Goal: Ask a question: Seek information or help from site administrators or community

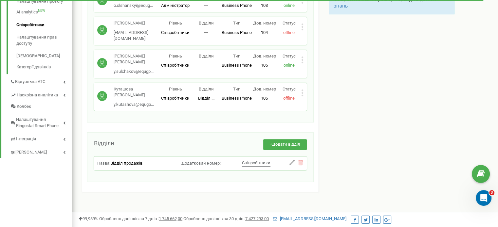
scroll to position [179, 0]
click at [407, 134] on div "Співробітники проєкту [DOMAIN_NAME] Співробітники + Додати співробітника [PERSO…" at bounding box center [285, 45] width 416 height 377
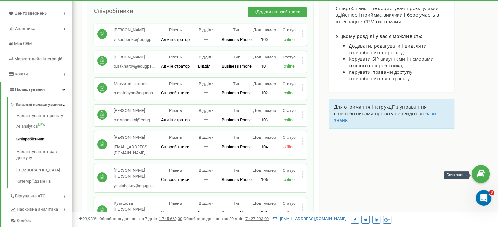
scroll to position [65, 0]
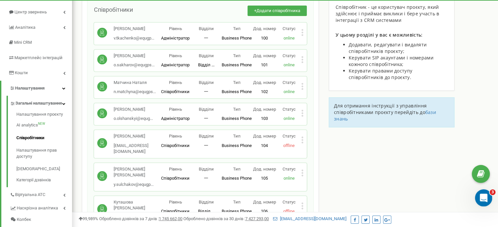
click at [483, 192] on div "Відкрити програму для спілкування Intercom" at bounding box center [482, 197] width 22 height 22
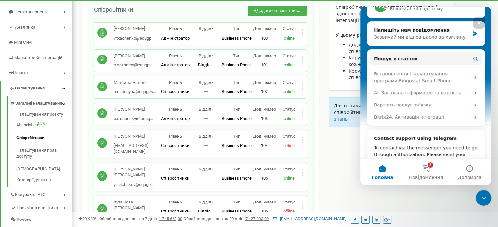
scroll to position [50, 0]
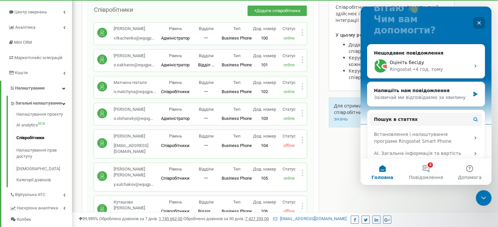
click at [479, 23] on icon "Закрити" at bounding box center [479, 23] width 4 height 4
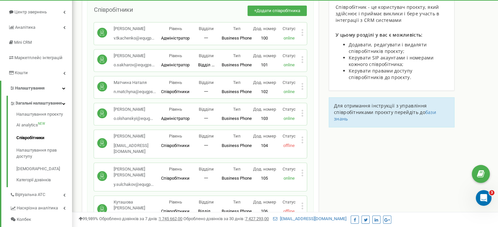
scroll to position [0, 0]
click at [483, 195] on icon "Відкрити програму для спілкування Intercom" at bounding box center [482, 197] width 11 height 11
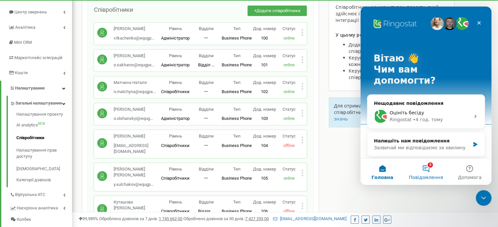
click at [426, 168] on button "3 Повідомлення" at bounding box center [426, 172] width 44 height 26
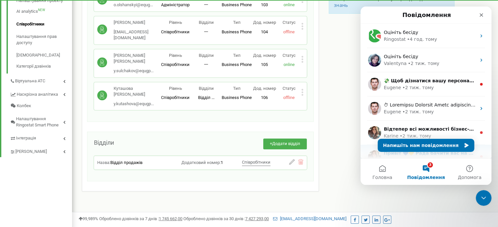
scroll to position [61, 0]
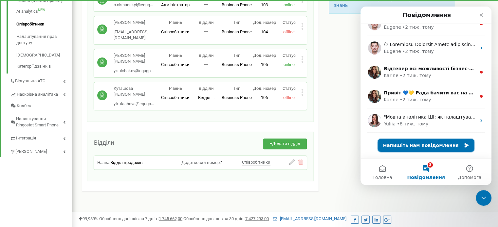
click at [425, 146] on button "Напишіть нам повідомлення" at bounding box center [425, 145] width 96 height 13
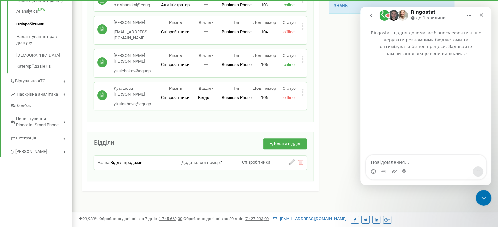
scroll to position [34, 0]
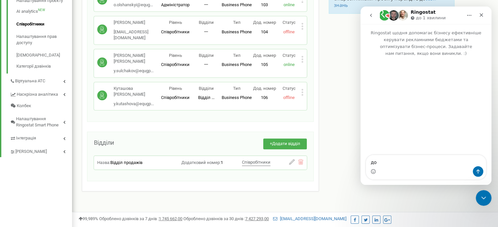
type textarea "д"
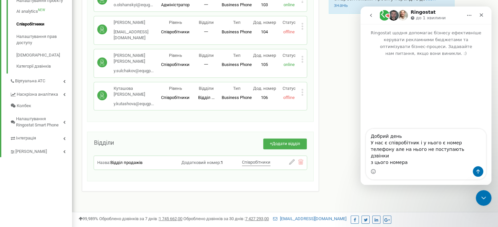
click at [290, 95] on span "offline" at bounding box center [288, 97] width 11 height 5
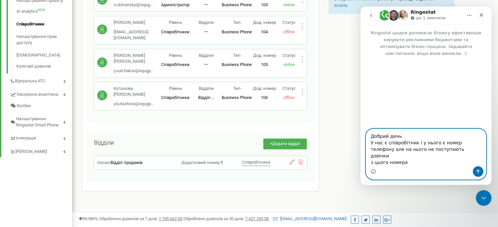
click at [409, 164] on textarea "Добрий день У нас є співробітник і у нього є номер телефону але на нього не пос…" at bounding box center [426, 147] width 120 height 37
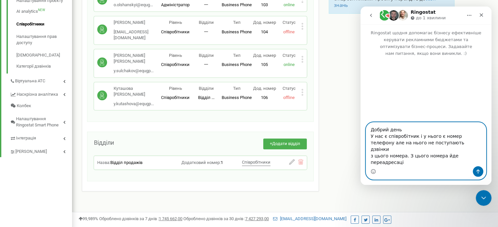
type textarea "Добрий день У нас є співробітник і у нього є номер телефону але на нього не пос…"
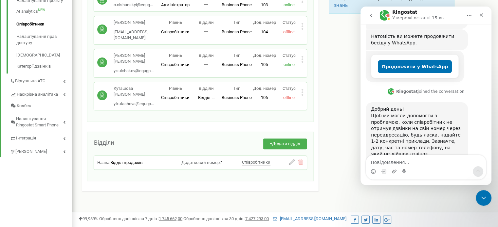
scroll to position [178, 0]
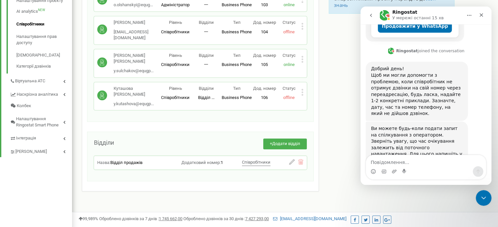
click at [388, 163] on textarea "Повідомлення..." at bounding box center [426, 160] width 120 height 11
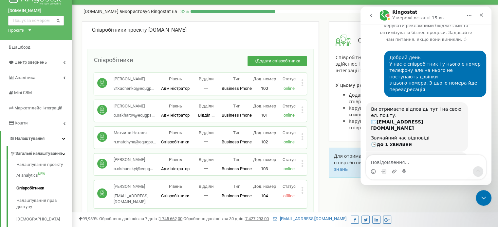
scroll to position [0, 0]
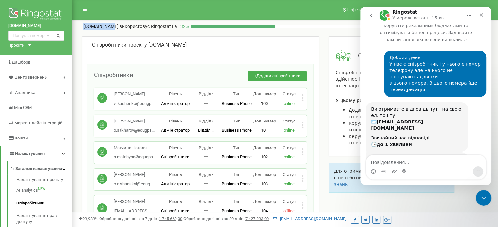
drag, startPoint x: 82, startPoint y: 26, endPoint x: 109, endPoint y: 27, distance: 26.9
click at [109, 27] on div "[DOMAIN_NAME] використовує Ringostat на 32 % Детальніше" at bounding box center [285, 25] width 416 height 10
copy p "[DOMAIN_NAME]"
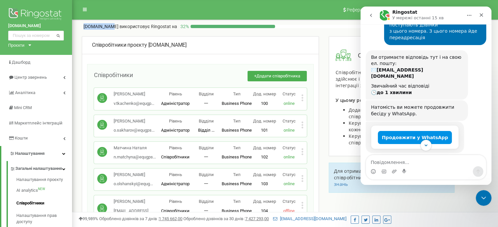
scroll to position [178, 0]
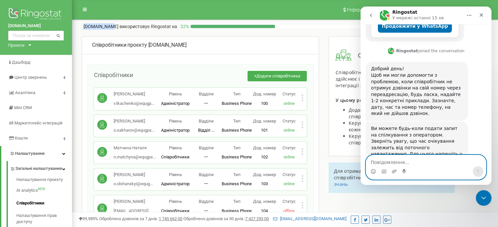
click at [381, 162] on textarea "Повідомлення..." at bounding box center [426, 160] width 120 height 11
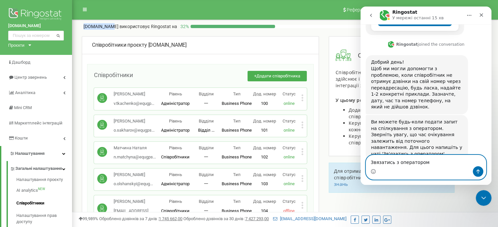
scroll to position [191, 0]
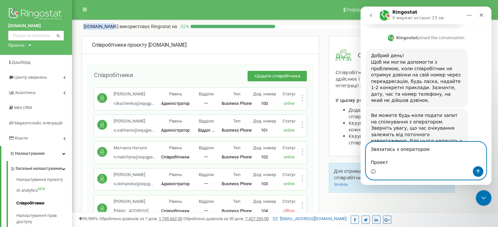
paste textarea "[DOMAIN_NAME]"
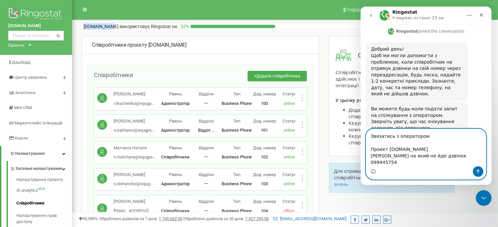
type textarea "Звязатись з оператором Проект [DOMAIN_NAME] [PERSON_NAME] на який не йде дзвіно…"
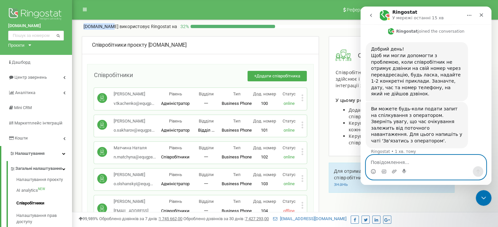
scroll to position [213, 0]
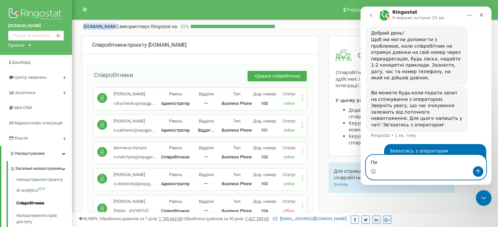
type textarea "П"
type textarea "Т"
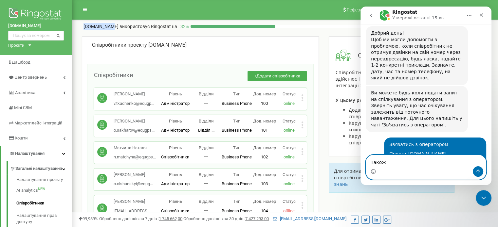
scroll to position [246, 0]
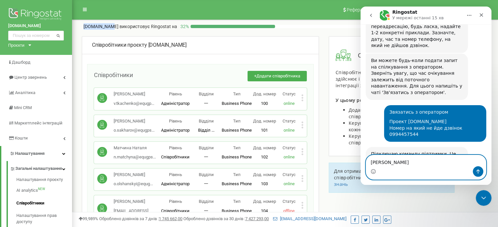
type textarea "Т"
type textarea "ок"
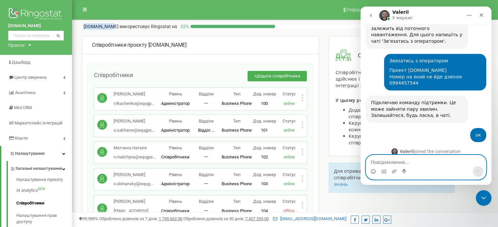
scroll to position [300, 0]
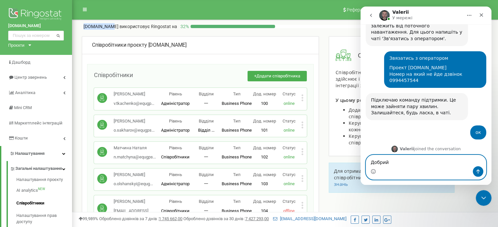
type textarea "Добрий"
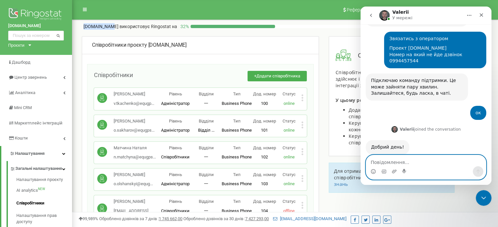
scroll to position [254, 0]
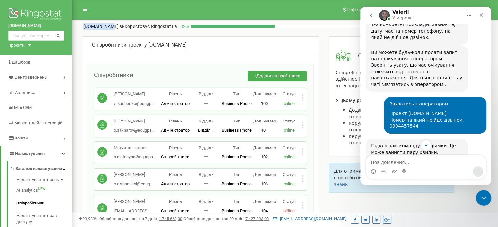
drag, startPoint x: 406, startPoint y: 86, endPoint x: 431, endPoint y: 87, distance: 25.5
drag, startPoint x: 431, startPoint y: 87, endPoint x: 481, endPoint y: 55, distance: 59.4
click at [481, 55] on div "Ви можете будь-коли подати запит на спілкування з оператором. Зверніть увагу, щ…" at bounding box center [425, 71] width 120 height 52
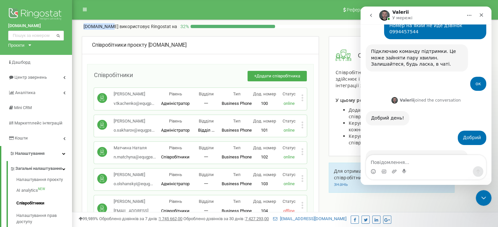
scroll to position [345, 0]
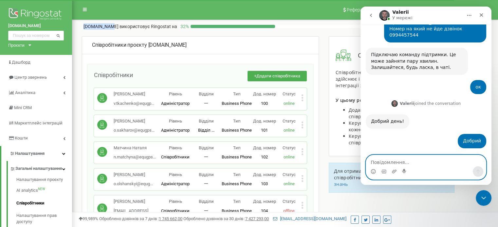
click at [392, 163] on textarea "Повідомлення..." at bounding box center [426, 160] width 120 height 11
type textarea "[PERSON_NAME]"
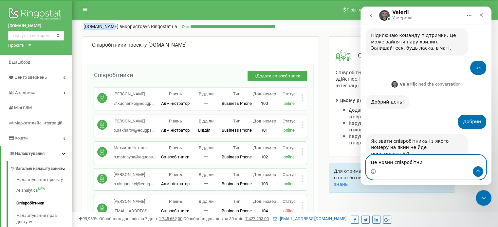
type textarea "Це новий співробітник"
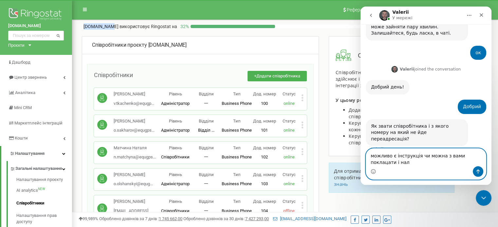
scroll to position [386, 0]
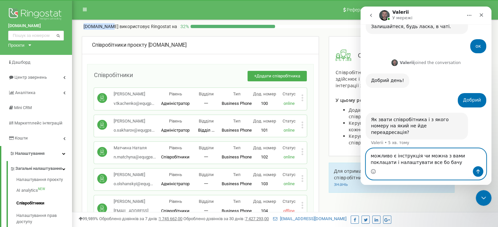
type textarea "можливо є інструкція чи можна з вами поклацати і налаштувати все бо бачу"
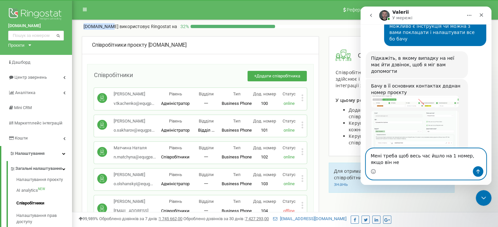
scroll to position [548, 0]
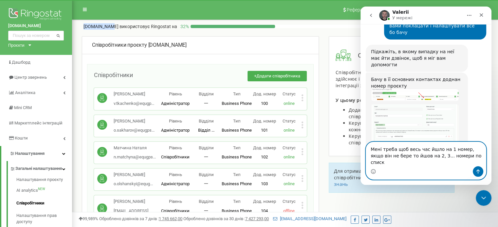
type textarea "Мені треба щоб весь час йшло на 1 номер, якщо він не бере то йшов на 2, 3... но…"
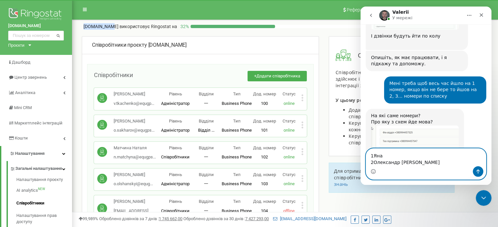
scroll to position [671, 0]
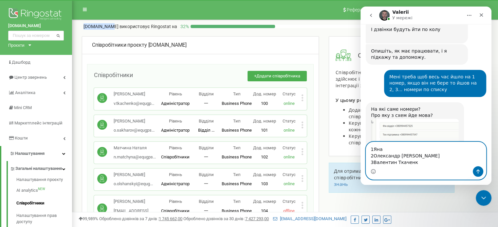
type textarea "1Яна 2Олександр [PERSON_NAME] 3Валентин [PERSON_NAME]"
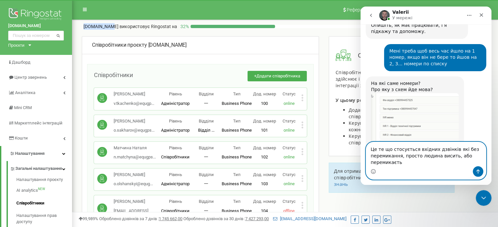
scroll to position [703, 0]
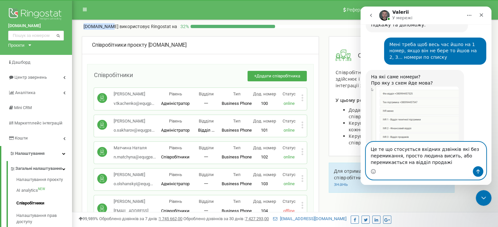
type textarea "Це те що стосується вхідних дзвінків які без перемикання, просто людина висить,…"
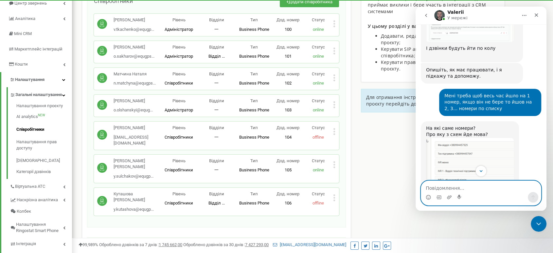
scroll to position [62, 0]
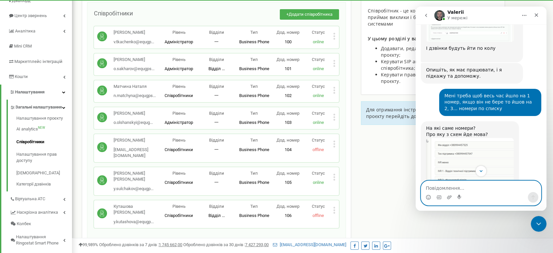
click at [473, 188] on textarea "Повідомлення..." at bounding box center [481, 186] width 120 height 11
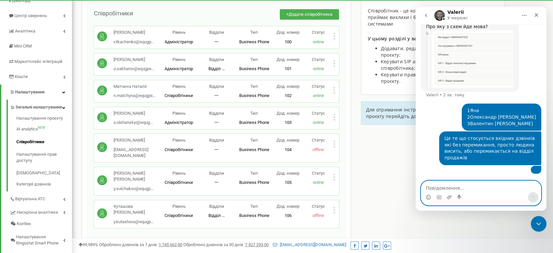
scroll to position [780, 0]
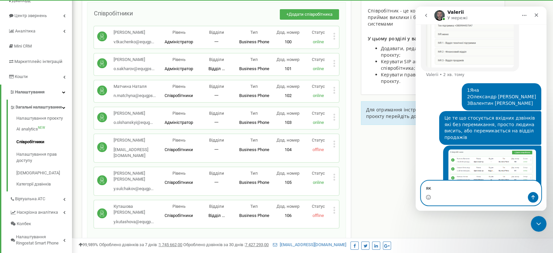
type textarea "я"
type textarea "Вона зараз онлайн"
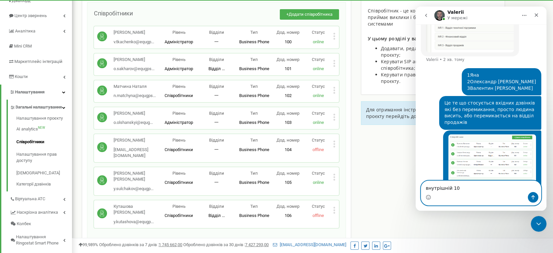
type textarea "внутрішній 106"
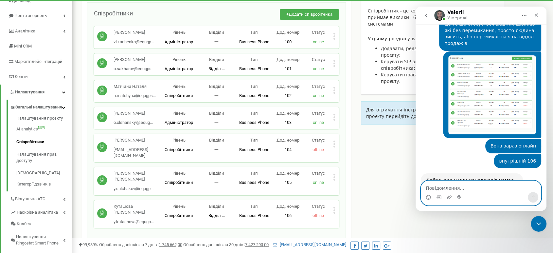
scroll to position [842, 0]
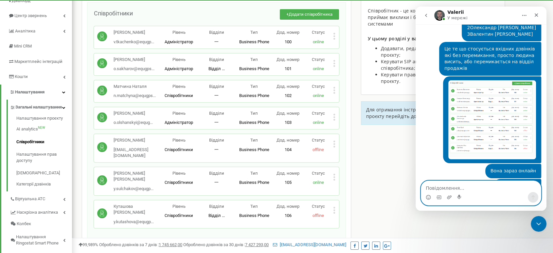
type textarea "Щ"
type textarea "Тодв щоб на додаток йшли дзвінки"
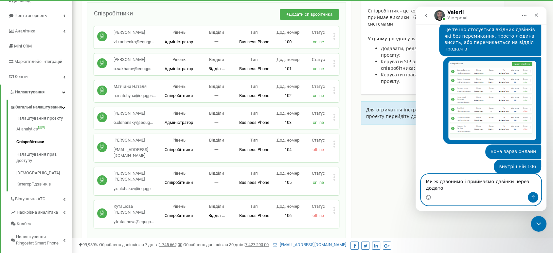
type textarea "Ми ж дзвонимо і приймаємо дзвінки через додаток"
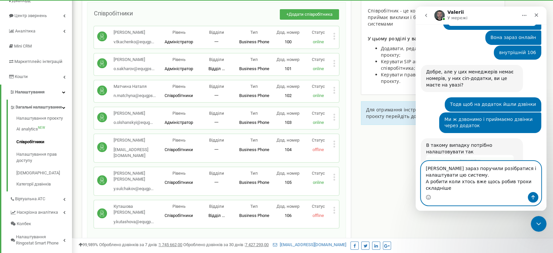
scroll to position [982, 0]
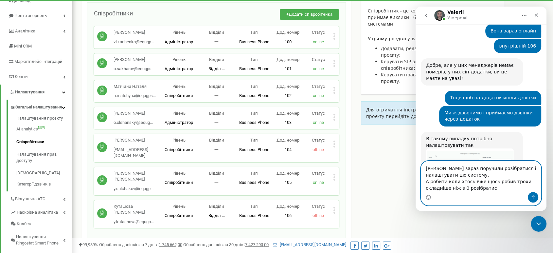
type textarea "[PERSON_NAME] зараз поручили розібратися і налаштувати цю систему. А робити кол…"
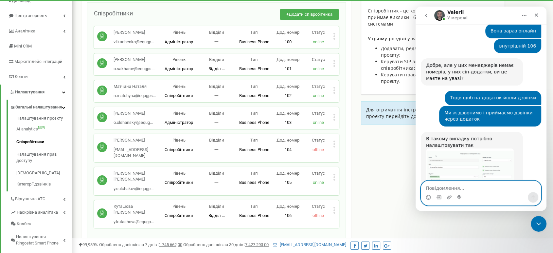
scroll to position [1001, 0]
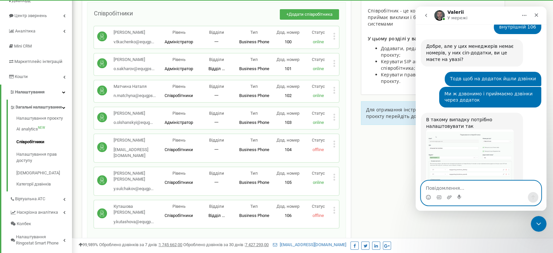
click at [475, 116] on div "В такому випадку потрібно налаштовувати так" at bounding box center [472, 122] width 92 height 13
click at [465, 129] on img "Valerii каже…" at bounding box center [470, 155] width 88 height 53
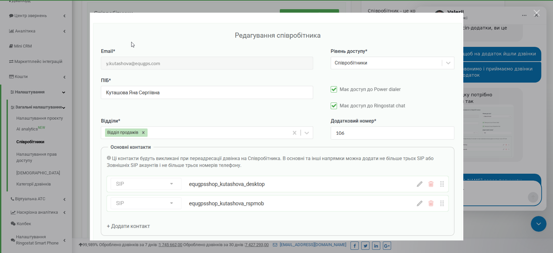
scroll to position [1026, 0]
click at [497, 164] on div "Месенджер Intercom" at bounding box center [276, 126] width 553 height 253
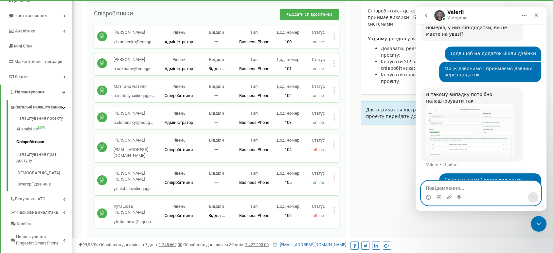
scroll to position [1027, 0]
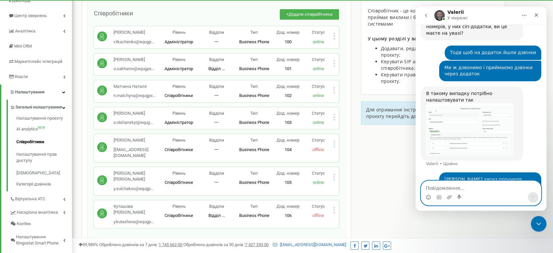
click at [439, 187] on textarea "Повідомлення..." at bounding box center [481, 186] width 120 height 11
type textarea "т"
type textarea "Т"
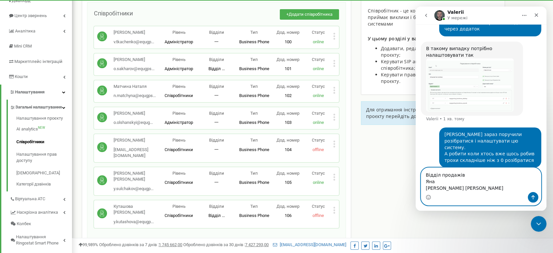
scroll to position [1078, 0]
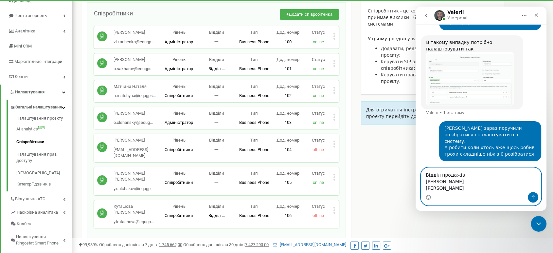
type textarea "Відділ продажів Яна [PERSON_NAME] [PERSON_NAME] [PERSON_NAME]"
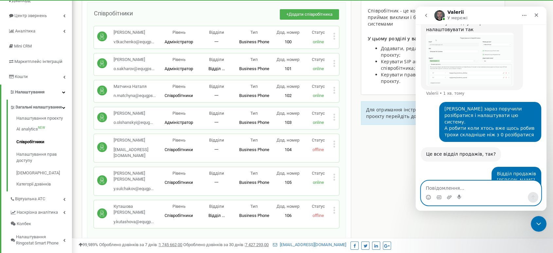
scroll to position [1098, 0]
type textarea "О"
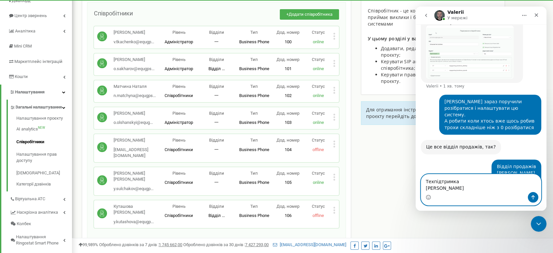
scroll to position [1111, 0]
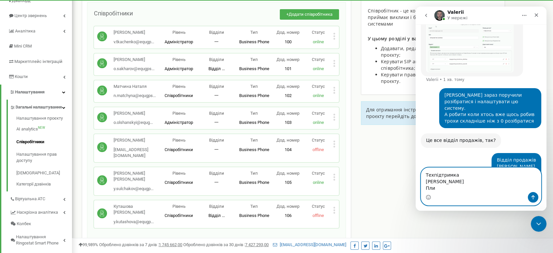
type textarea "Техпідтримка [PERSON_NAME]"
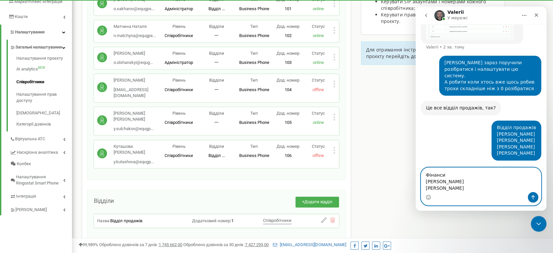
scroll to position [109, 0]
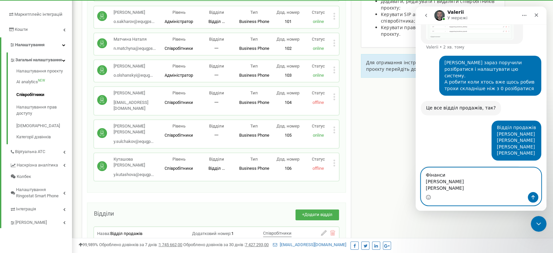
drag, startPoint x: 440, startPoint y: 188, endPoint x: 418, endPoint y: 188, distance: 21.9
click at [418, 188] on div "[PERSON_NAME] [PERSON_NAME] Фінанси [PERSON_NAME] [PERSON_NAME]" at bounding box center [480, 186] width 131 height 38
type textarea "[PERSON_NAME]"
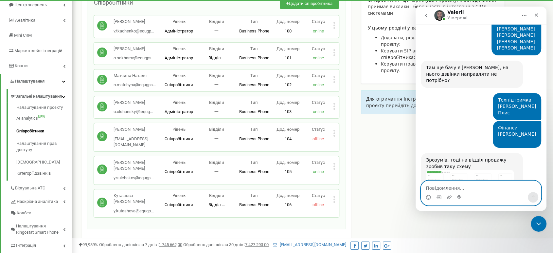
scroll to position [1249, 0]
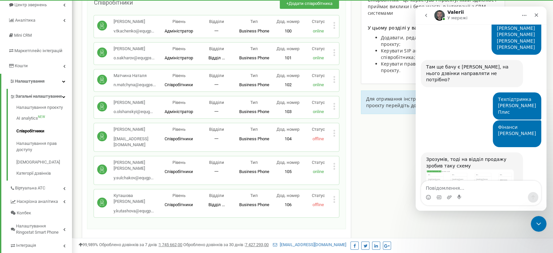
click at [448, 169] on img "Valerii каже…" at bounding box center [470, 178] width 88 height 18
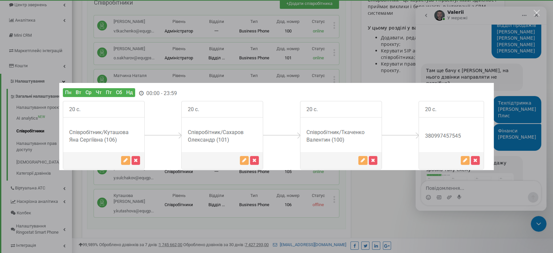
scroll to position [1246, 0]
click at [388, 195] on div "Месенджер Intercom" at bounding box center [276, 126] width 553 height 253
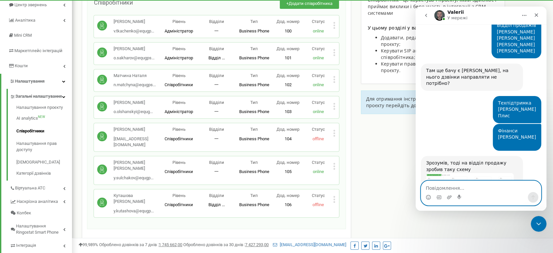
click at [445, 188] on textarea "Повідомлення..." at bounding box center [481, 186] width 120 height 11
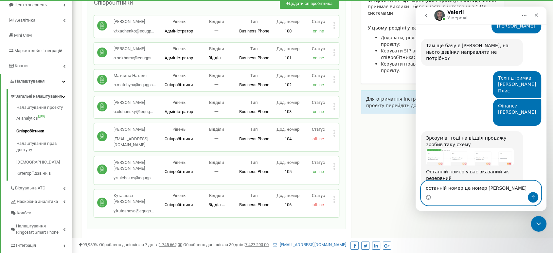
type textarea "останній номер це номер [PERSON_NAME]"
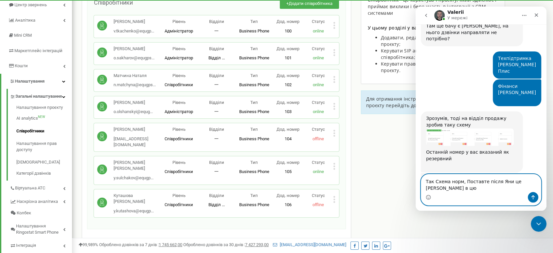
scroll to position [1297, 0]
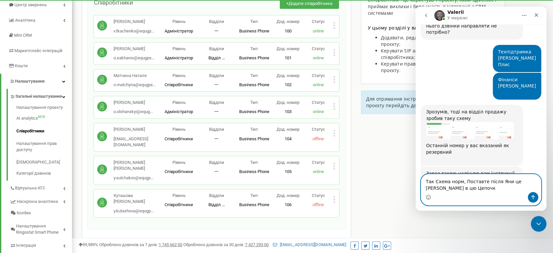
type textarea "Так Схема норм, Поставте після Яни це [PERSON_NAME] в цю Цепочку"
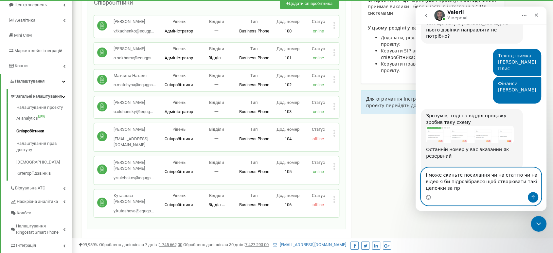
scroll to position [1299, 0]
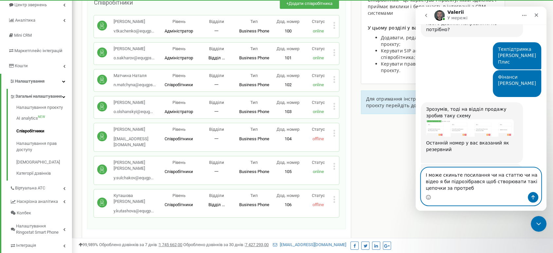
type textarea "І може скиньте посилання чи на статтю чи на відео я би підрозібрався щоб створю…"
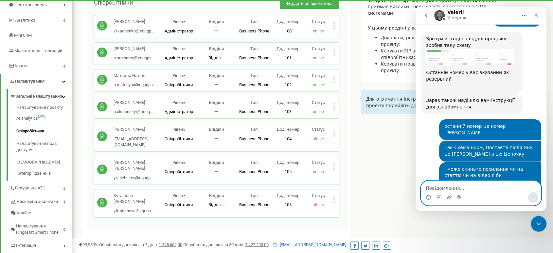
scroll to position [1371, 0]
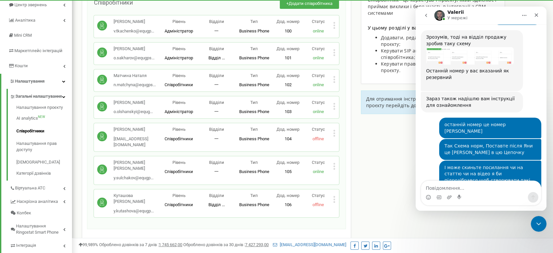
drag, startPoint x: 509, startPoint y: 133, endPoint x: 538, endPoint y: 171, distance: 48.3
click at [442, 186] on textarea "Повідомлення..." at bounding box center [481, 186] width 120 height 11
drag, startPoint x: 442, startPoint y: 186, endPoint x: 477, endPoint y: 184, distance: 35.4
click at [477, 184] on textarea "Повідомлення..." at bounding box center [481, 186] width 120 height 11
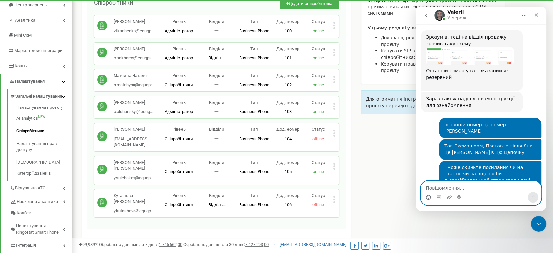
click at [428, 199] on icon "Вибір емодзі" at bounding box center [428, 196] width 5 height 5
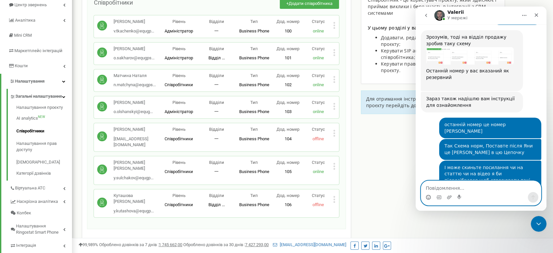
click at [427, 197] on icon "Вибір емодзі" at bounding box center [428, 196] width 2 height 1
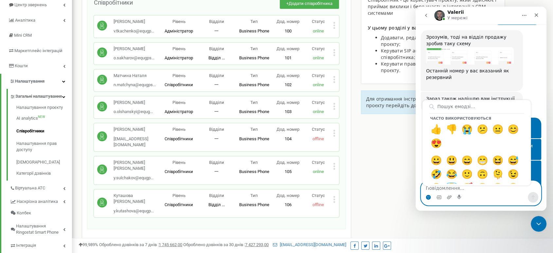
click at [427, 197] on icon "Вибір емодзі" at bounding box center [428, 196] width 2 height 1
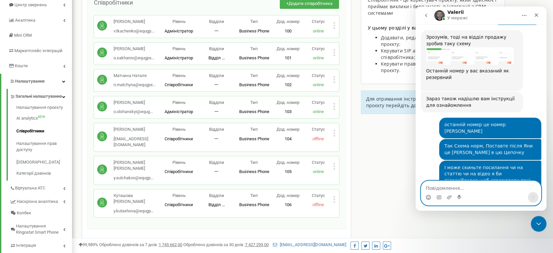
click at [427, 197] on icon "Вибір емодзі" at bounding box center [428, 196] width 2 height 1
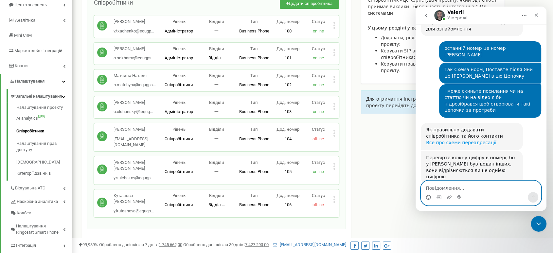
scroll to position [1423, 0]
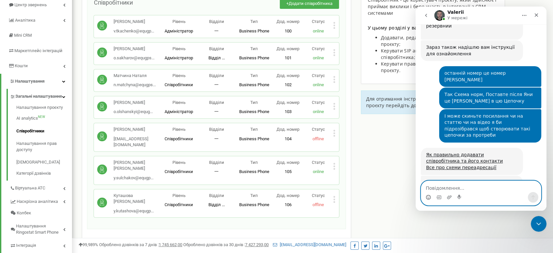
click at [460, 186] on textarea "Повідомлення..." at bounding box center [481, 186] width 120 height 11
type textarea "Тут номери йдуть по порядку 44,45,..."
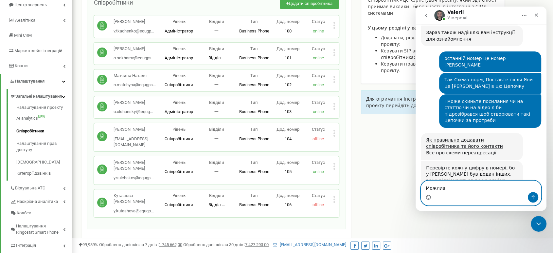
type textarea "Можливо"
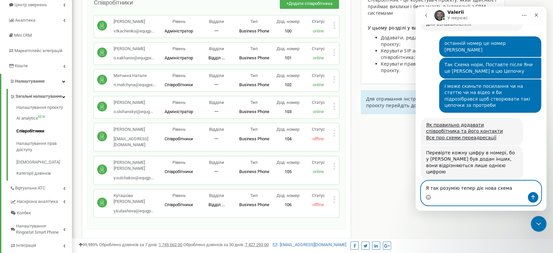
type textarea "Я так розумію тепер діє нова схема?"
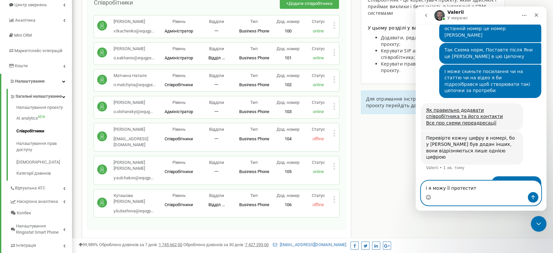
type textarea "і я можу її протестити"
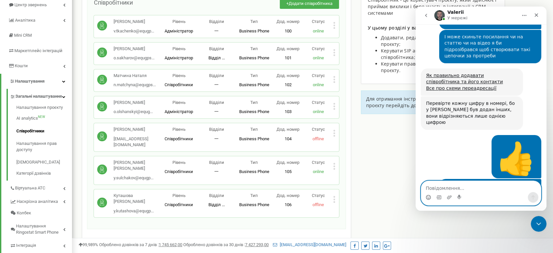
scroll to position [1502, 0]
type textarea "Супер"
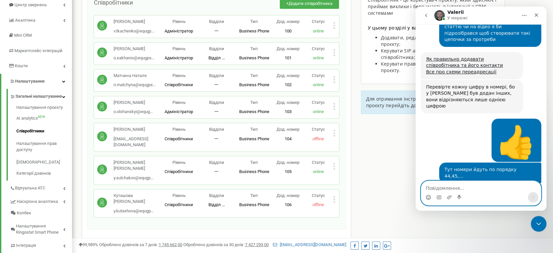
scroll to position [1521, 0]
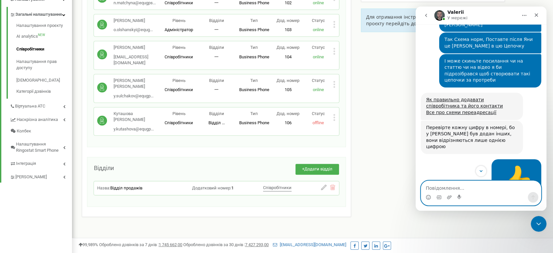
scroll to position [1580, 0]
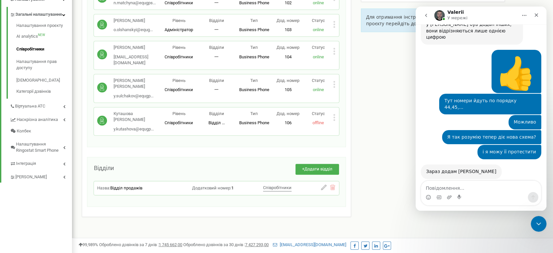
click at [465, 220] on img "Valerii каже…" at bounding box center [470, 228] width 88 height 17
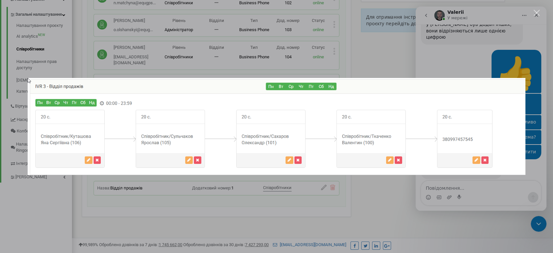
scroll to position [0, 0]
click at [536, 12] on div "Закрити" at bounding box center [536, 13] width 6 height 6
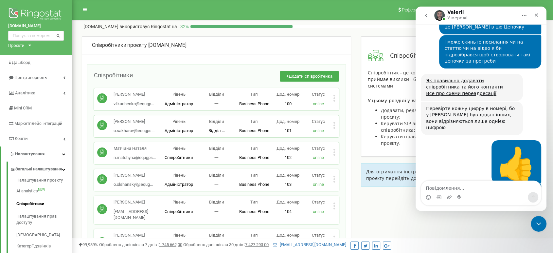
scroll to position [1435, 0]
